Goal: Answer question/provide support: Share knowledge or assist other users

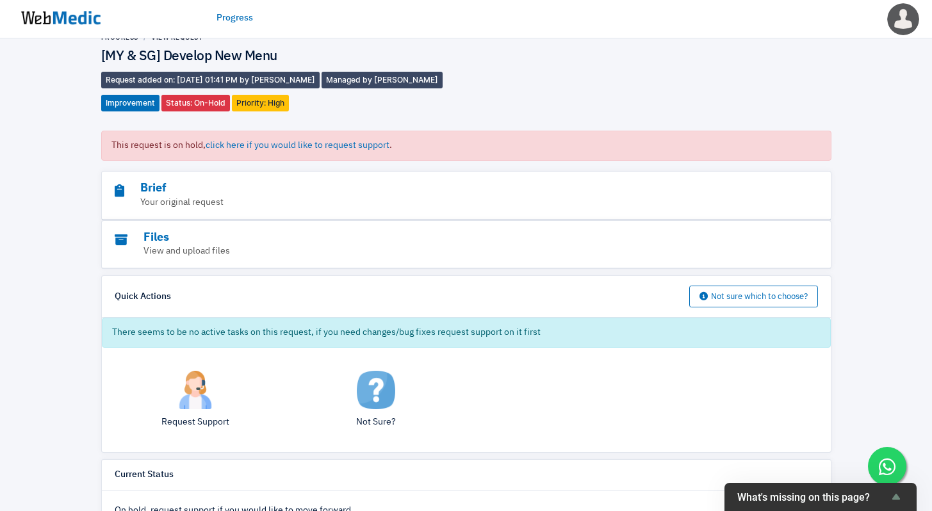
scroll to position [50, 0]
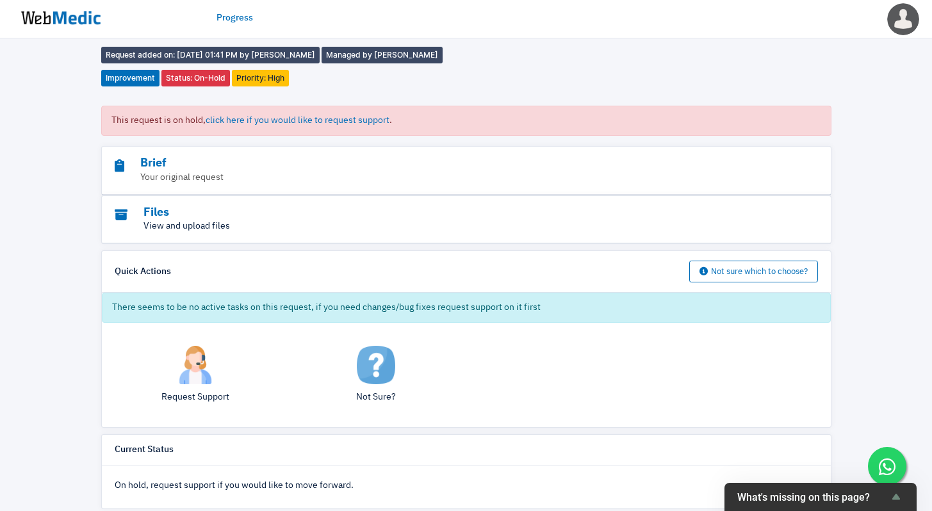
click at [211, 220] on p "View and upload files" at bounding box center [431, 226] width 633 height 13
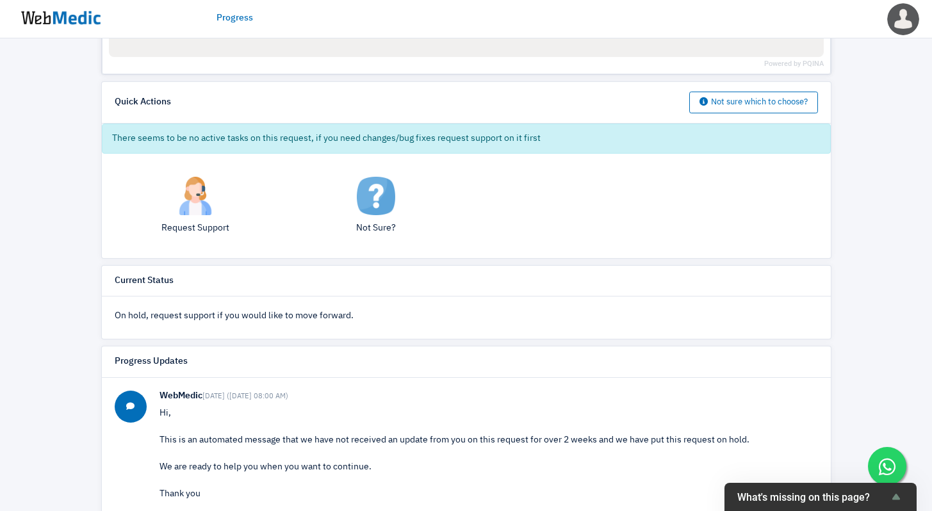
scroll to position [0, 0]
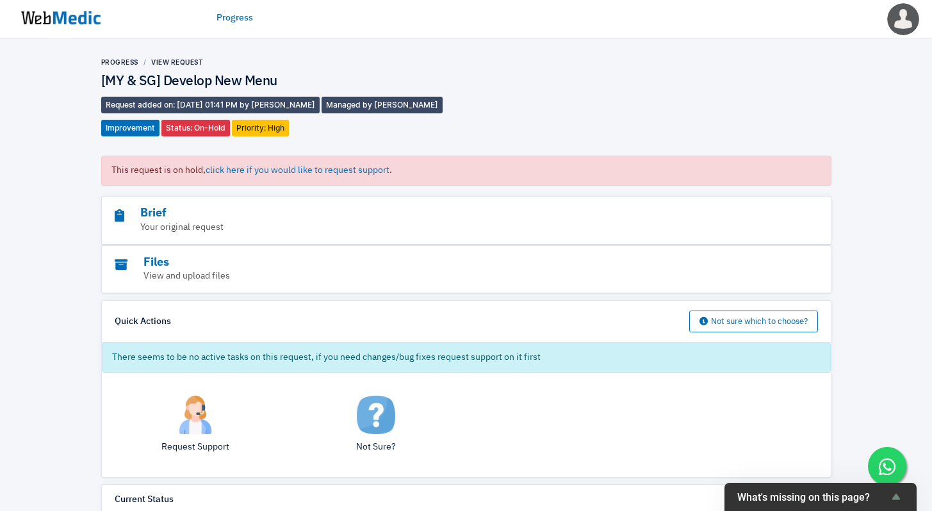
click at [78, 13] on img at bounding box center [61, 18] width 96 height 40
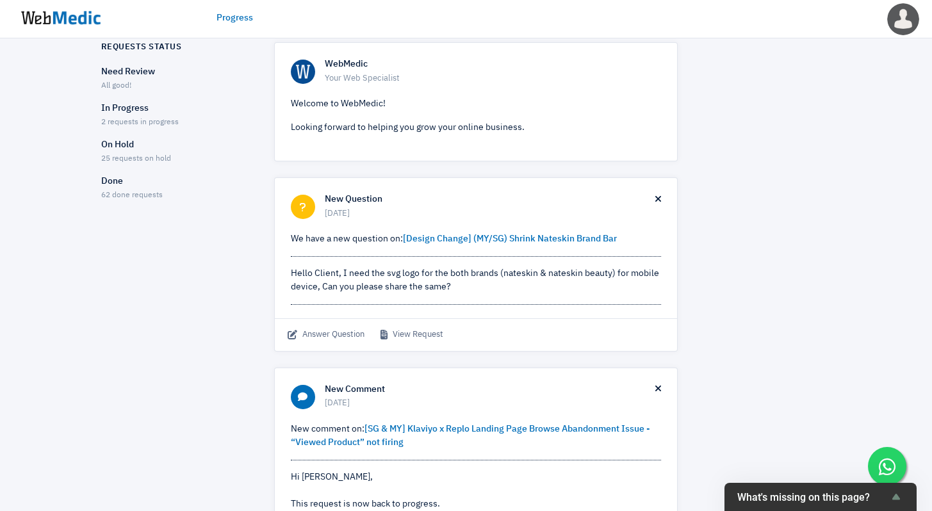
scroll to position [65, 0]
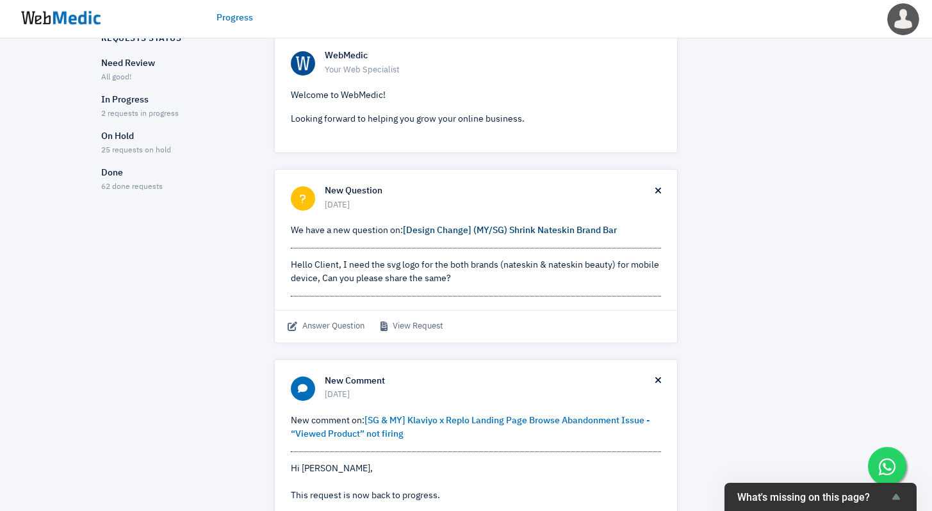
click at [536, 227] on link "[Design Change] (MY/SG) Shrink Nateskin Brand Bar" at bounding box center [510, 230] width 214 height 9
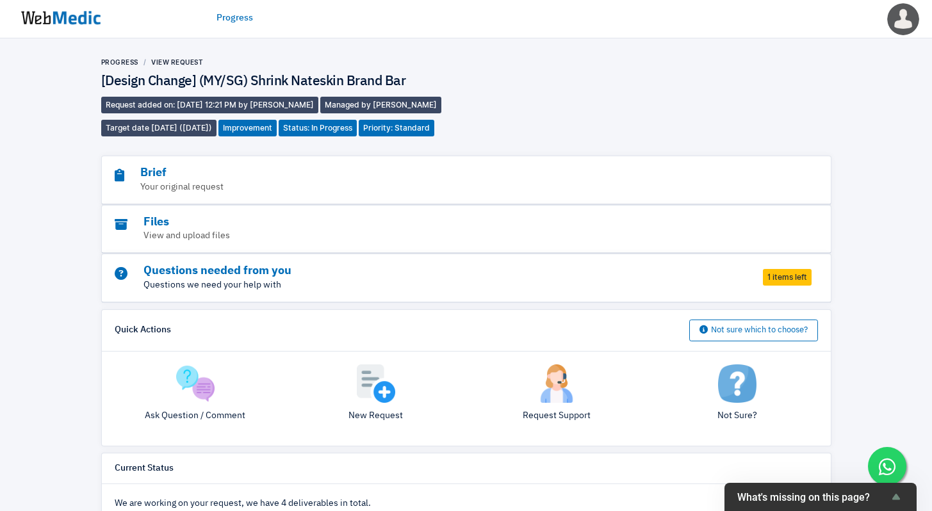
click at [493, 279] on p "Questions we need your help with" at bounding box center [431, 285] width 633 height 13
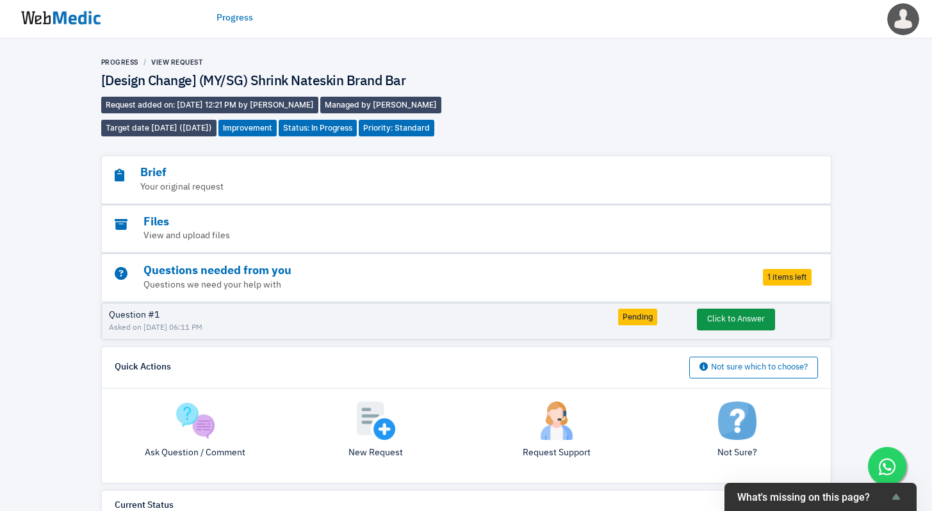
click at [716, 320] on button "Click to Answer" at bounding box center [736, 320] width 78 height 22
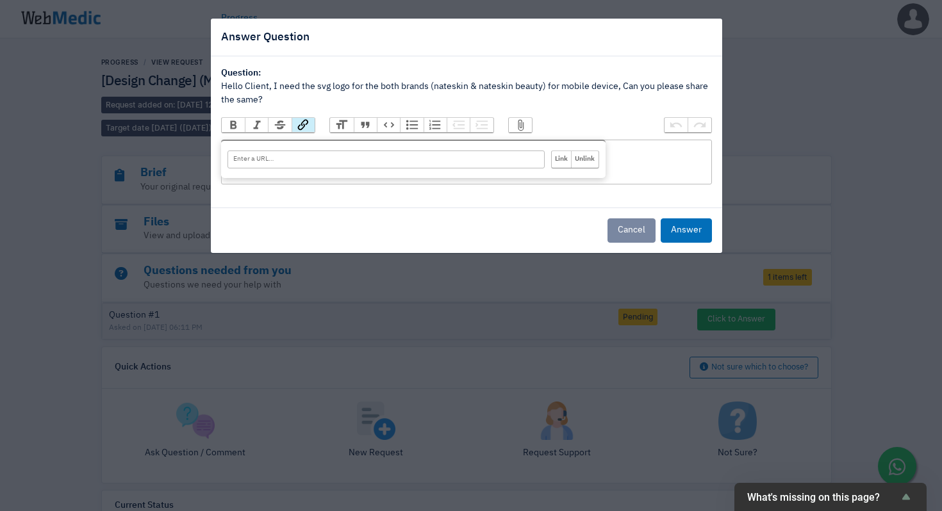
click at [309, 126] on button "Link" at bounding box center [302, 125] width 23 height 14
click at [402, 219] on div "Cancel Answer" at bounding box center [466, 230] width 511 height 45
click at [526, 124] on button "Attach Files" at bounding box center [520, 125] width 23 height 14
click at [431, 218] on div "Cancel Answer" at bounding box center [466, 230] width 511 height 45
click at [308, 121] on button "Link" at bounding box center [302, 125] width 23 height 14
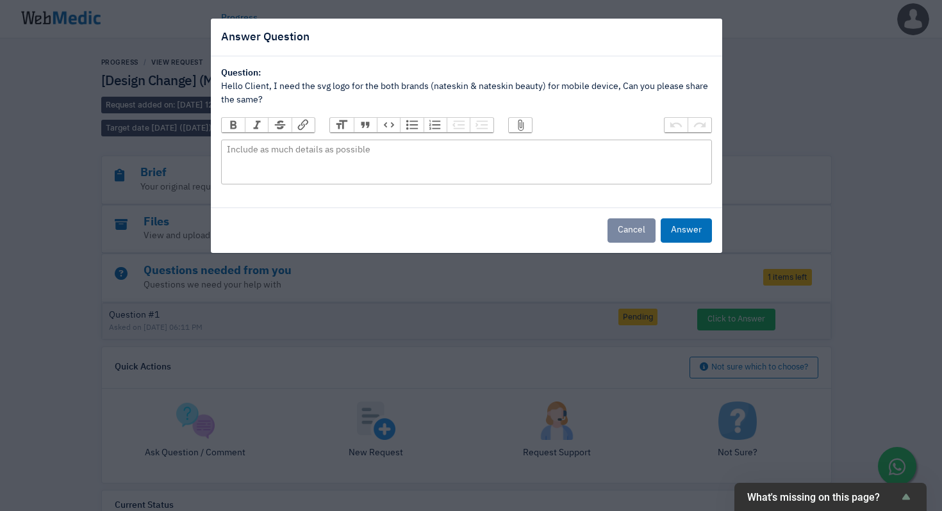
click at [523, 123] on button "Attach Files" at bounding box center [520, 125] width 23 height 14
click at [512, 161] on div "﻿ Nateskin.svg 3.6 KB ﻿" at bounding box center [466, 152] width 479 height 19
type trix-editor "<div><figure data-trix-attachment="{&quot;contentType&quot;:&quot;image/svg+xml…"
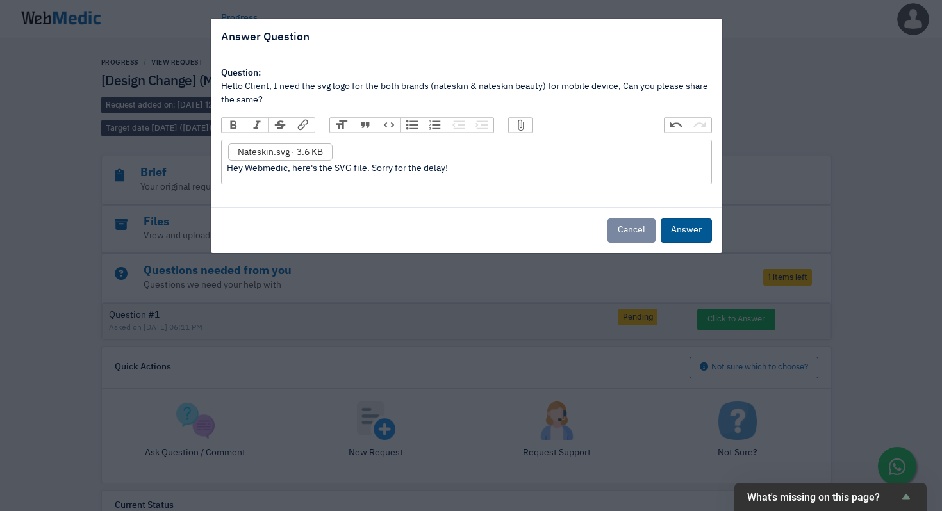
click at [687, 233] on button "Answer" at bounding box center [685, 230] width 51 height 24
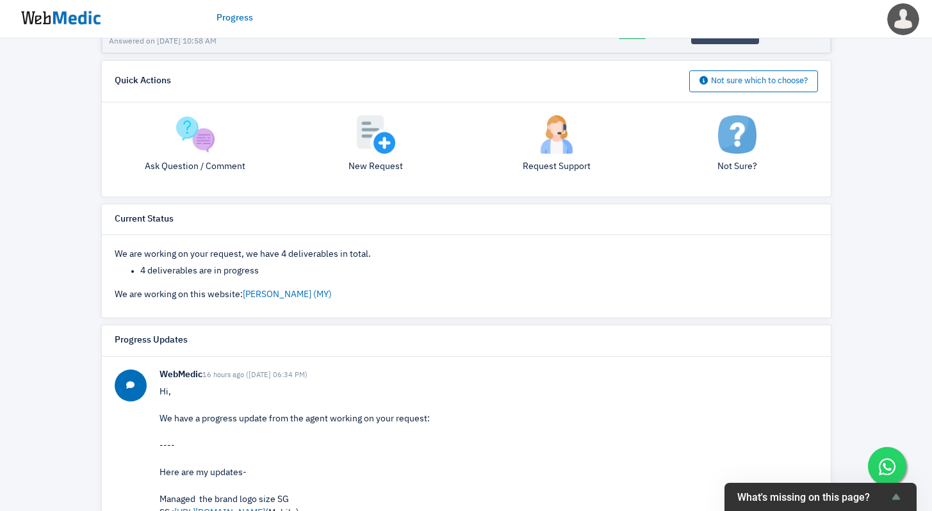
scroll to position [457, 0]
